Goal: Obtain resource: Download file/media

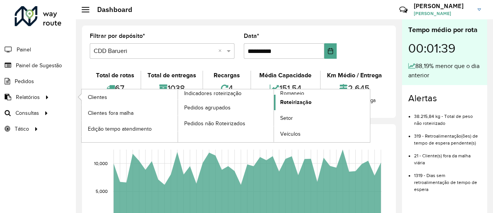
click at [298, 102] on span "Roteirização" at bounding box center [295, 102] width 31 height 8
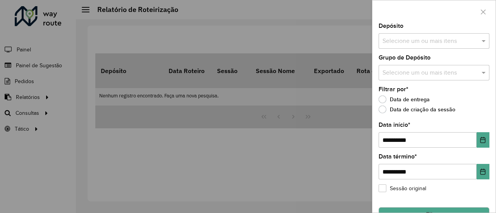
click at [412, 33] on div "Depósito Selecione um ou mais itens" at bounding box center [433, 36] width 111 height 26
click at [414, 39] on input "text" at bounding box center [429, 41] width 99 height 9
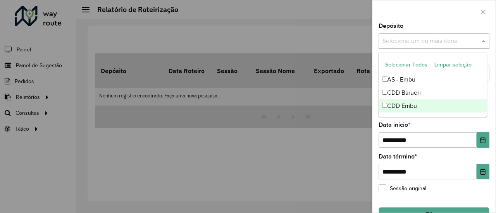
click at [400, 103] on div "CDD Embu" at bounding box center [433, 106] width 108 height 13
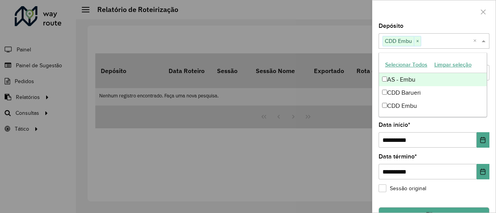
click at [438, 17] on div at bounding box center [433, 11] width 123 height 23
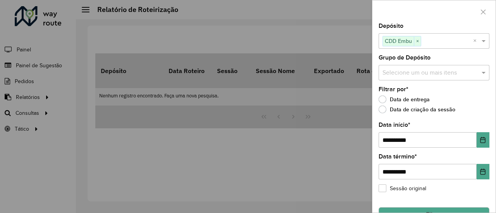
click at [412, 72] on input "text" at bounding box center [429, 73] width 99 height 9
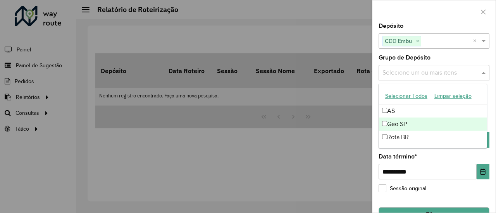
click at [398, 121] on div "Geo SP" at bounding box center [433, 124] width 108 height 13
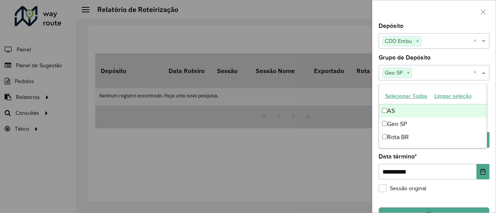
click at [430, 17] on div at bounding box center [433, 11] width 123 height 23
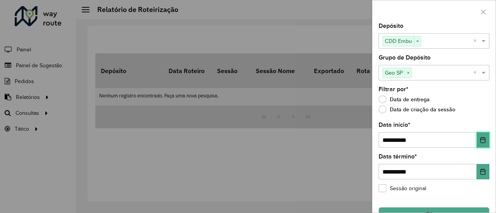
click at [480, 143] on icon "Choose Date" at bounding box center [482, 140] width 5 height 6
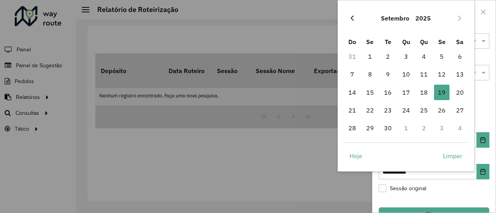
click at [353, 17] on icon "Previous Month" at bounding box center [352, 18] width 6 height 6
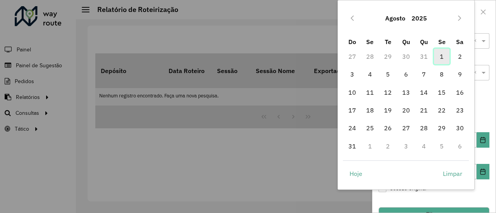
click at [442, 57] on span "1" at bounding box center [441, 56] width 15 height 15
type input "**********"
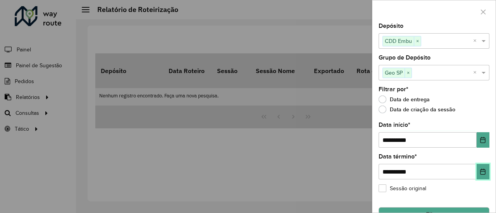
click at [480, 172] on icon "Choose Date" at bounding box center [482, 172] width 6 height 6
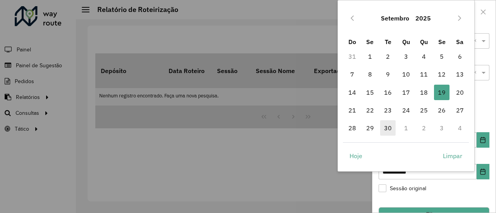
click at [390, 126] on span "30" at bounding box center [387, 127] width 15 height 15
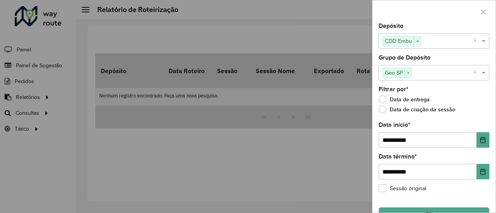
click at [459, 185] on div "**********" at bounding box center [433, 118] width 123 height 190
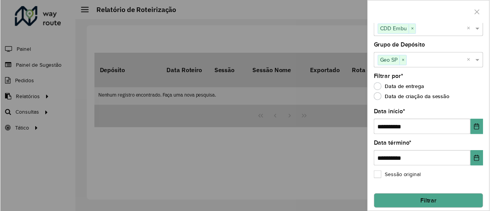
scroll to position [18, 0]
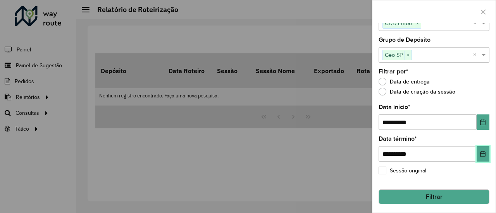
click at [479, 152] on icon "Choose Date" at bounding box center [482, 154] width 6 height 6
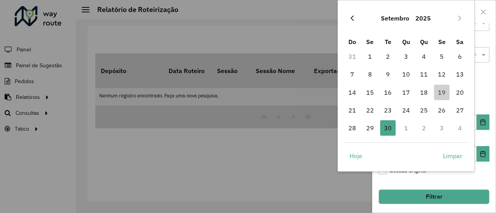
click at [352, 16] on button "Previous Month" at bounding box center [352, 18] width 12 height 12
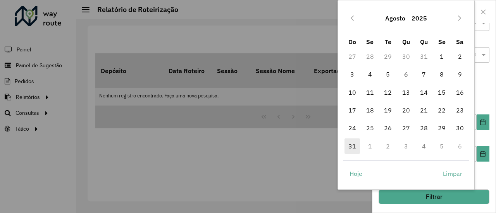
click at [352, 147] on span "31" at bounding box center [351, 146] width 15 height 15
type input "**********"
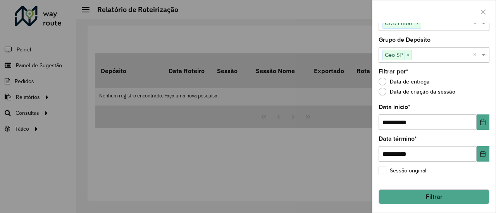
click at [483, 174] on div "Sessão original" at bounding box center [433, 172] width 111 height 9
click at [433, 197] on button "Filtrar" at bounding box center [433, 197] width 111 height 15
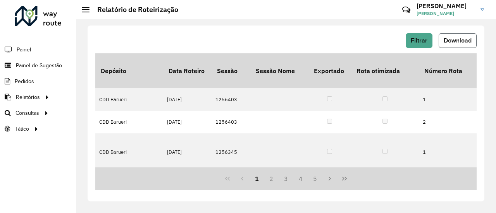
click at [456, 39] on span "Download" at bounding box center [457, 40] width 28 height 7
